Goal: Task Accomplishment & Management: Manage account settings

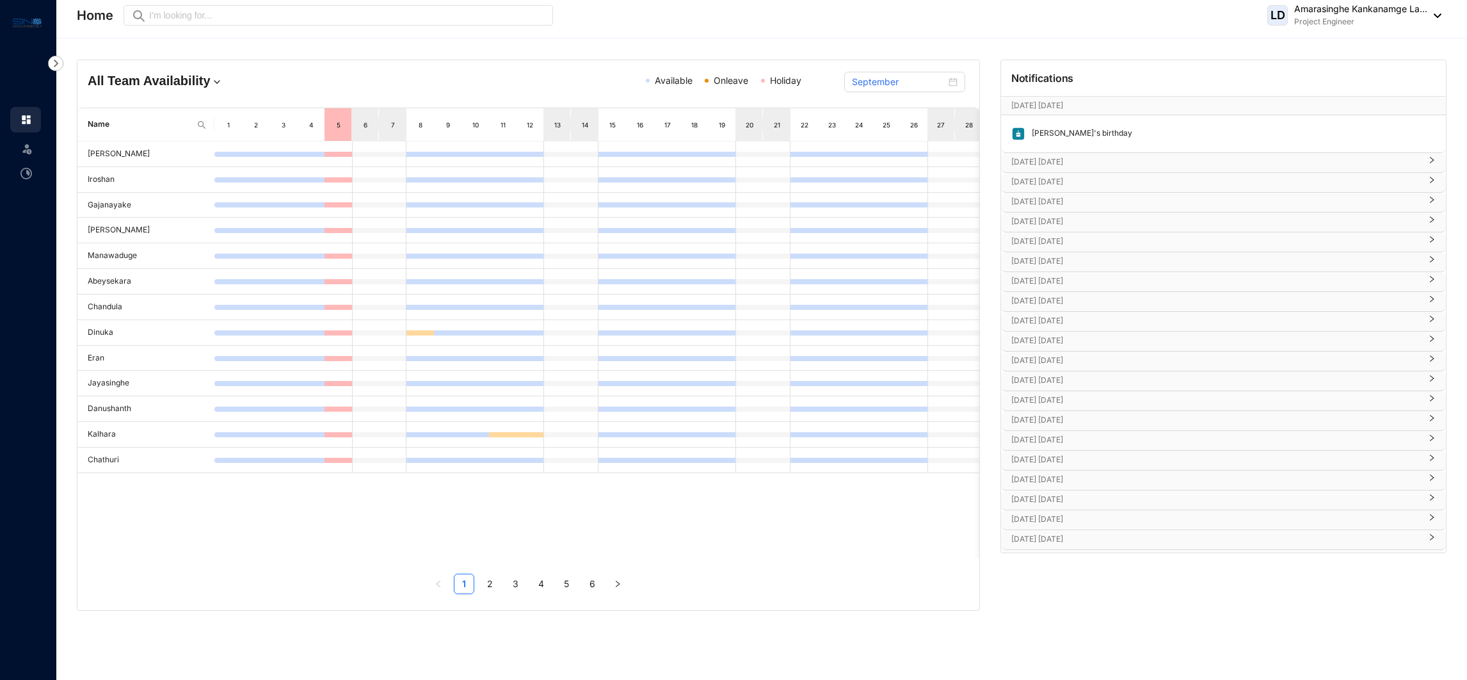
click at [1123, 130] on div "[PERSON_NAME]'s birthday" at bounding box center [1223, 133] width 437 height 29
click at [1108, 167] on p "[DATE] [DATE]" at bounding box center [1215, 161] width 409 height 13
click at [1152, 138] on div "[PERSON_NAME]'s birthday" at bounding box center [1223, 133] width 437 height 29
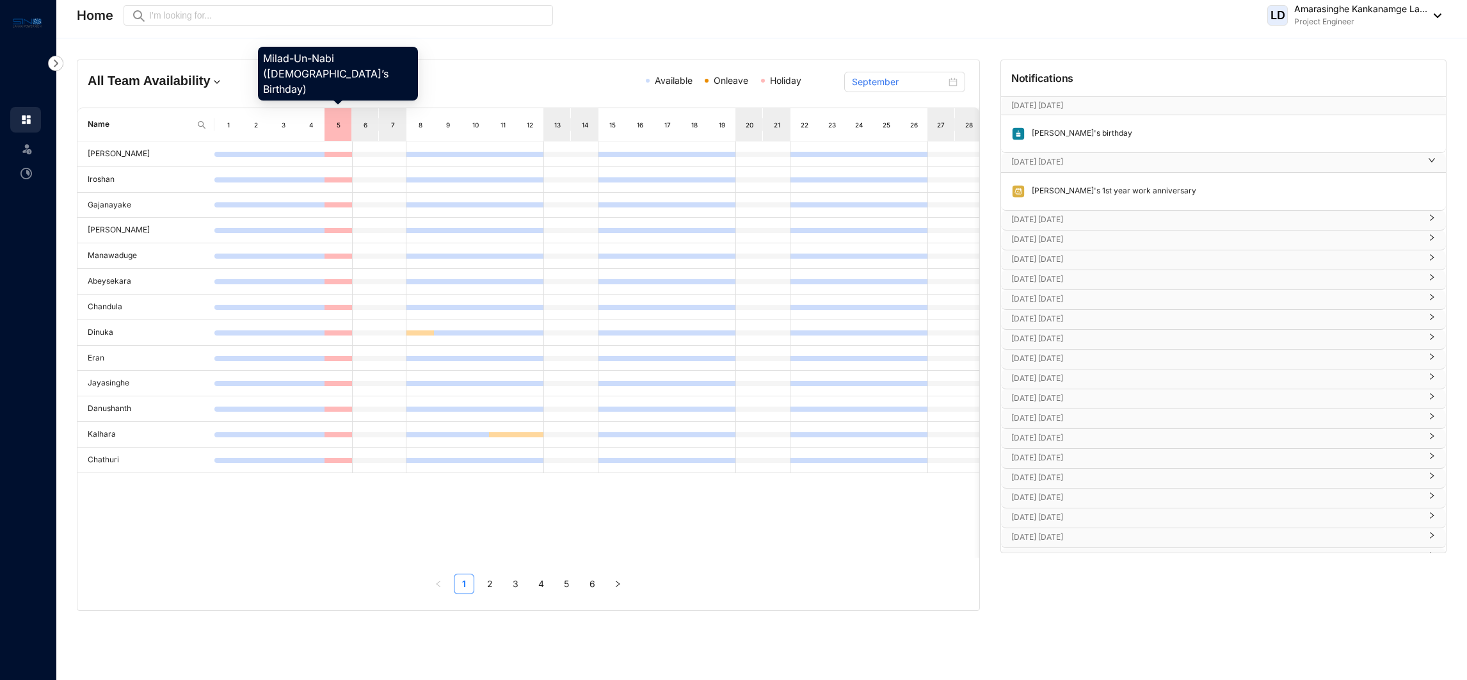
click at [336, 124] on div "5" at bounding box center [338, 124] width 11 height 13
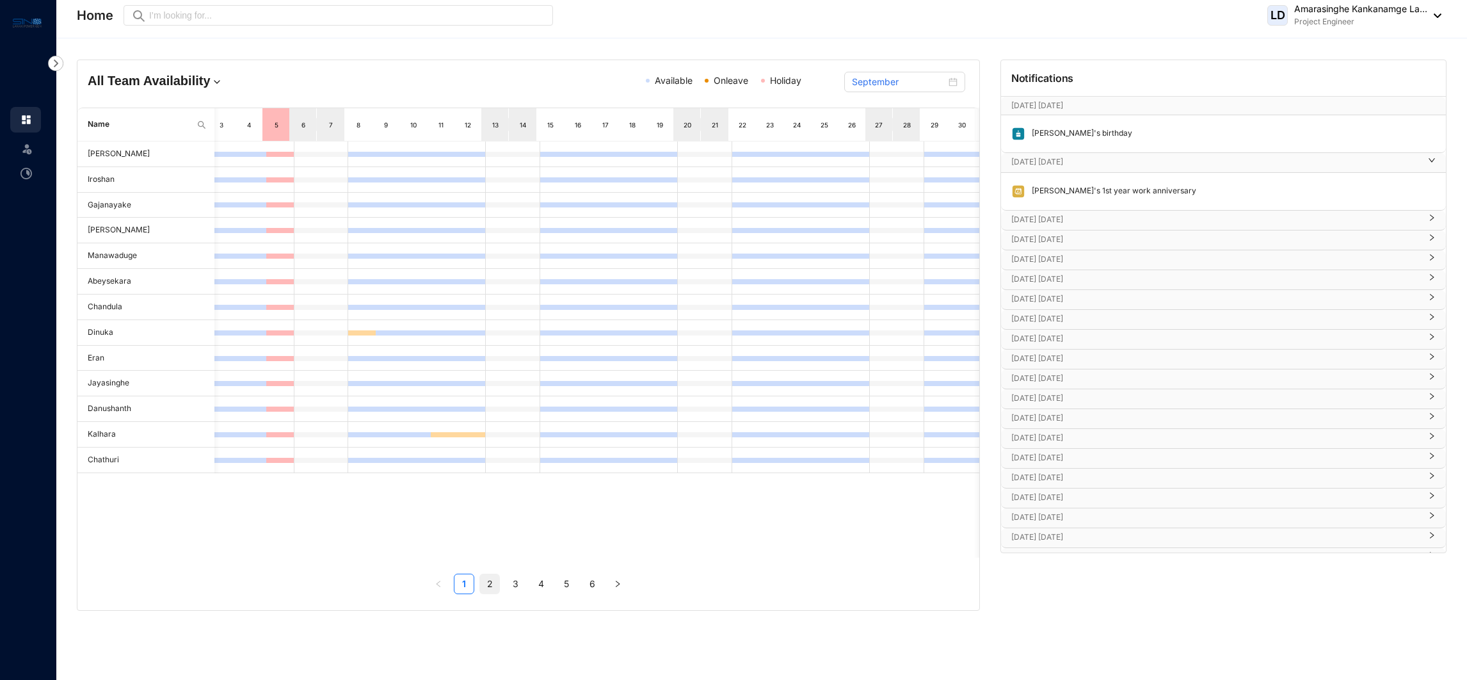
click at [482, 575] on link "2" at bounding box center [489, 583] width 19 height 19
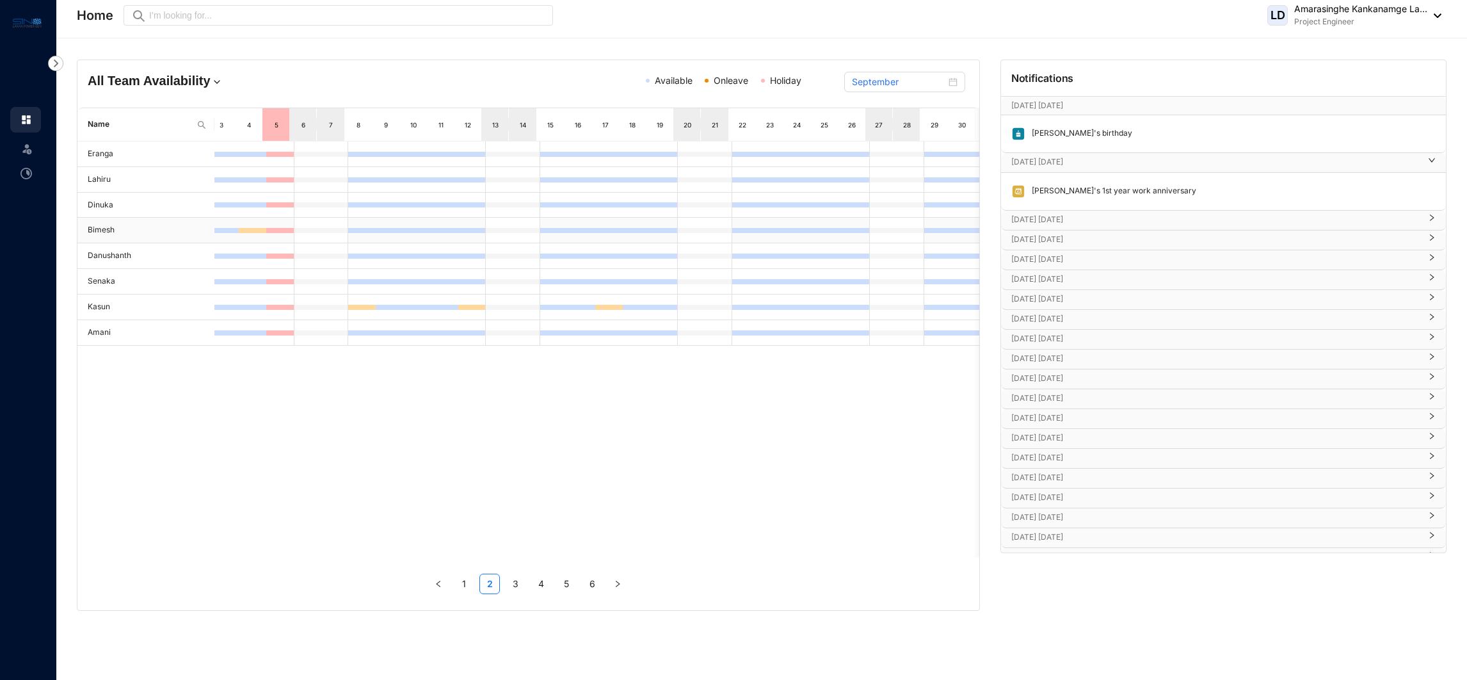
scroll to position [0, 0]
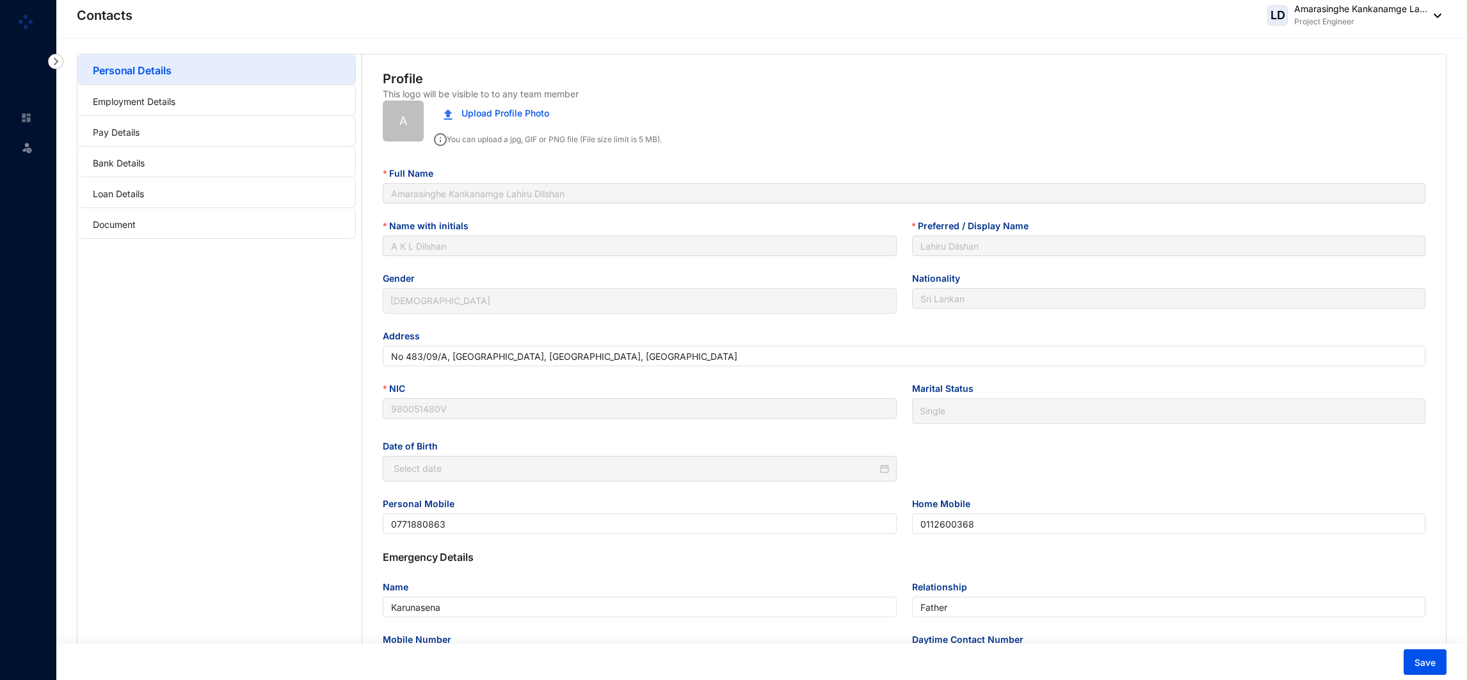
type input "1998-01-05"
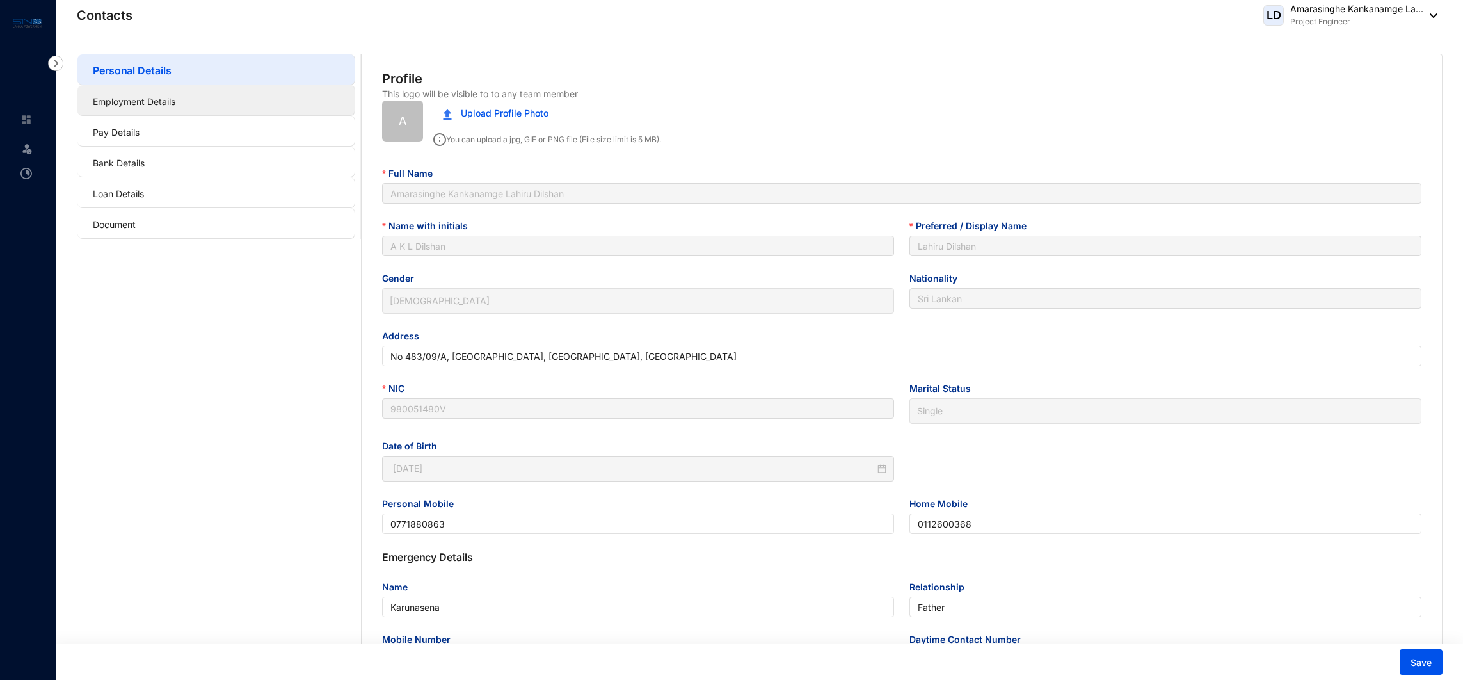
click at [141, 107] on link "Employment Details" at bounding box center [134, 101] width 83 height 11
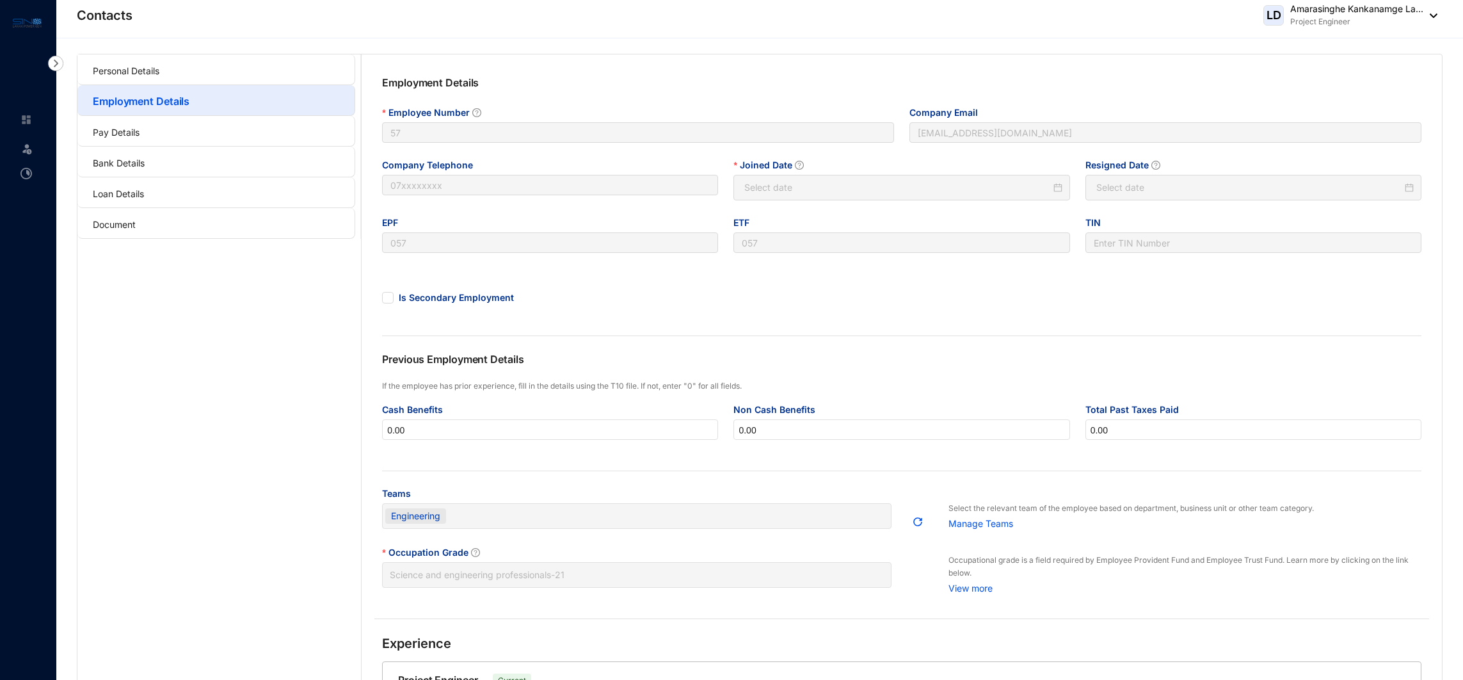
type input "2024-03-25"
type input "Invalid Date"
click at [136, 230] on link "Document" at bounding box center [114, 224] width 43 height 11
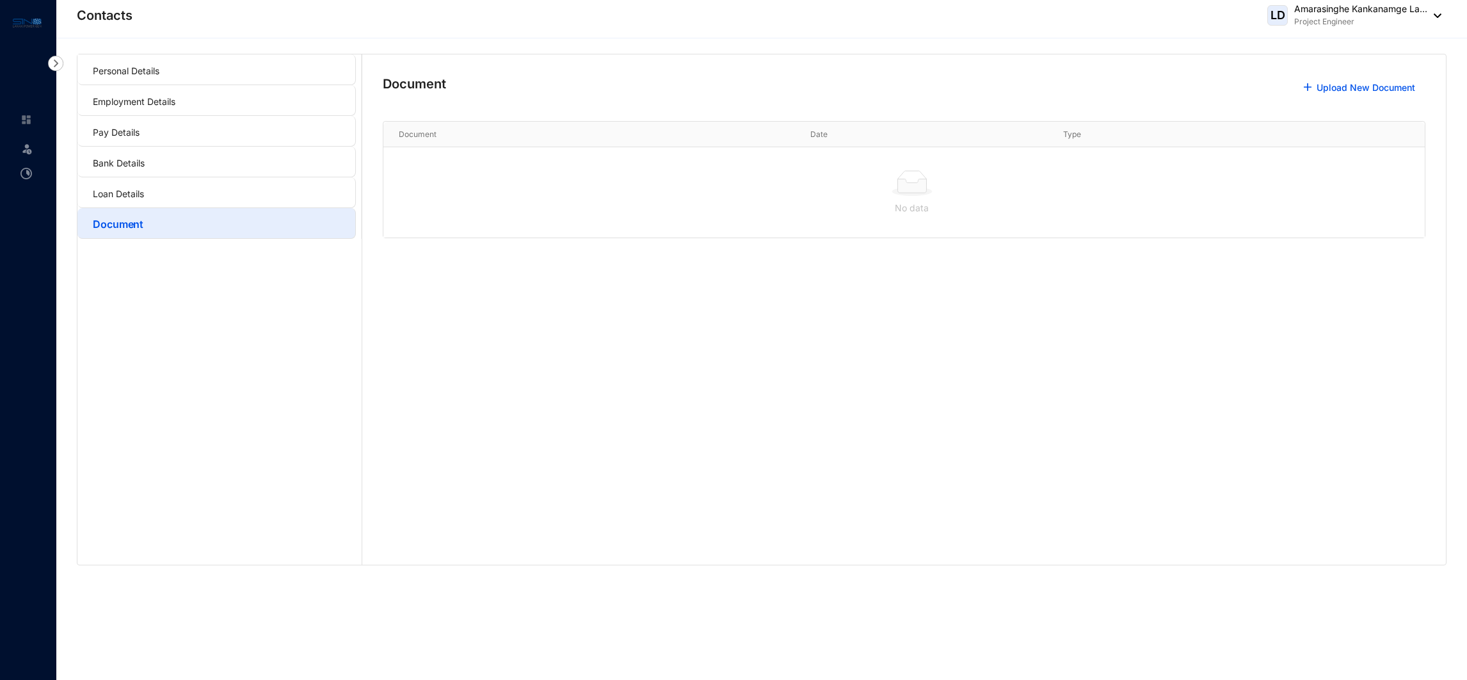
click at [179, 207] on li "Loan Details" at bounding box center [216, 192] width 278 height 31
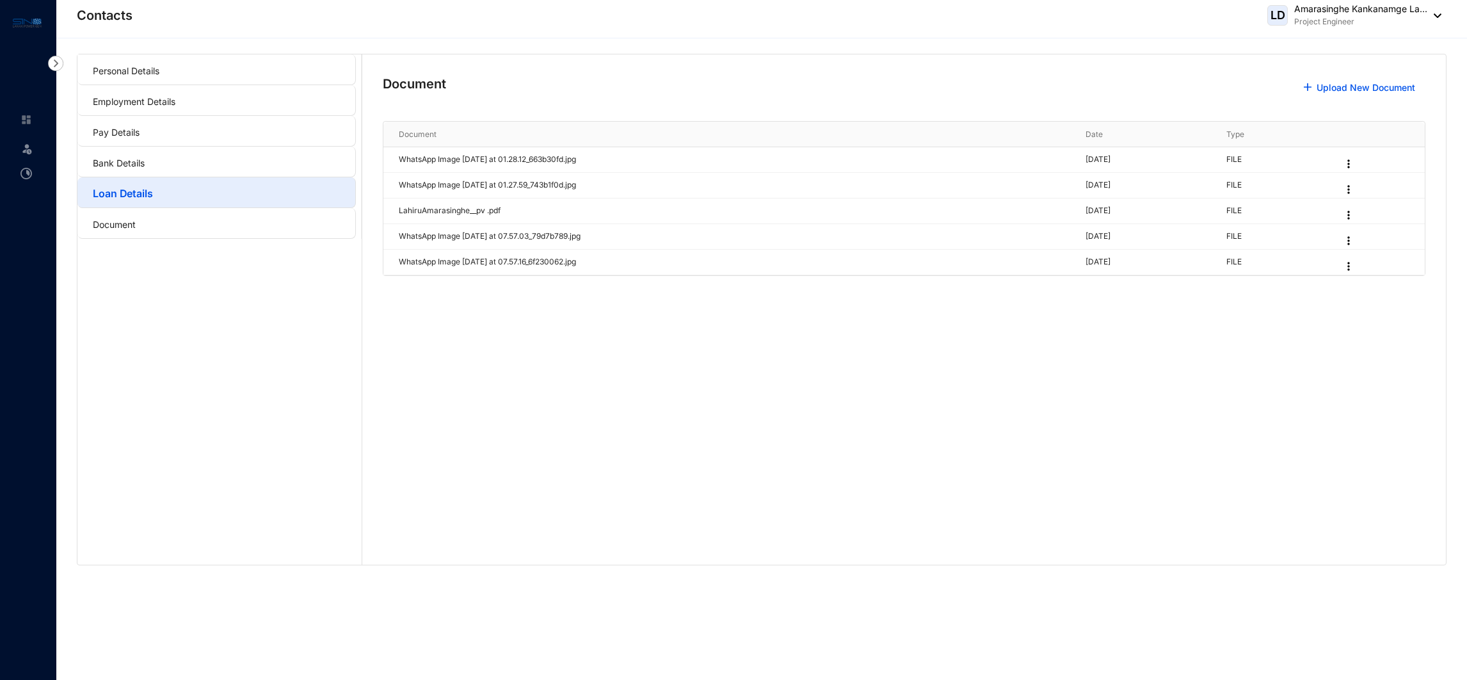
click at [183, 243] on div "Personal Details Employment Details Pay Details Bank Details Loan Details Docum…" at bounding box center [219, 309] width 285 height 510
